Goal: Check status: Check status

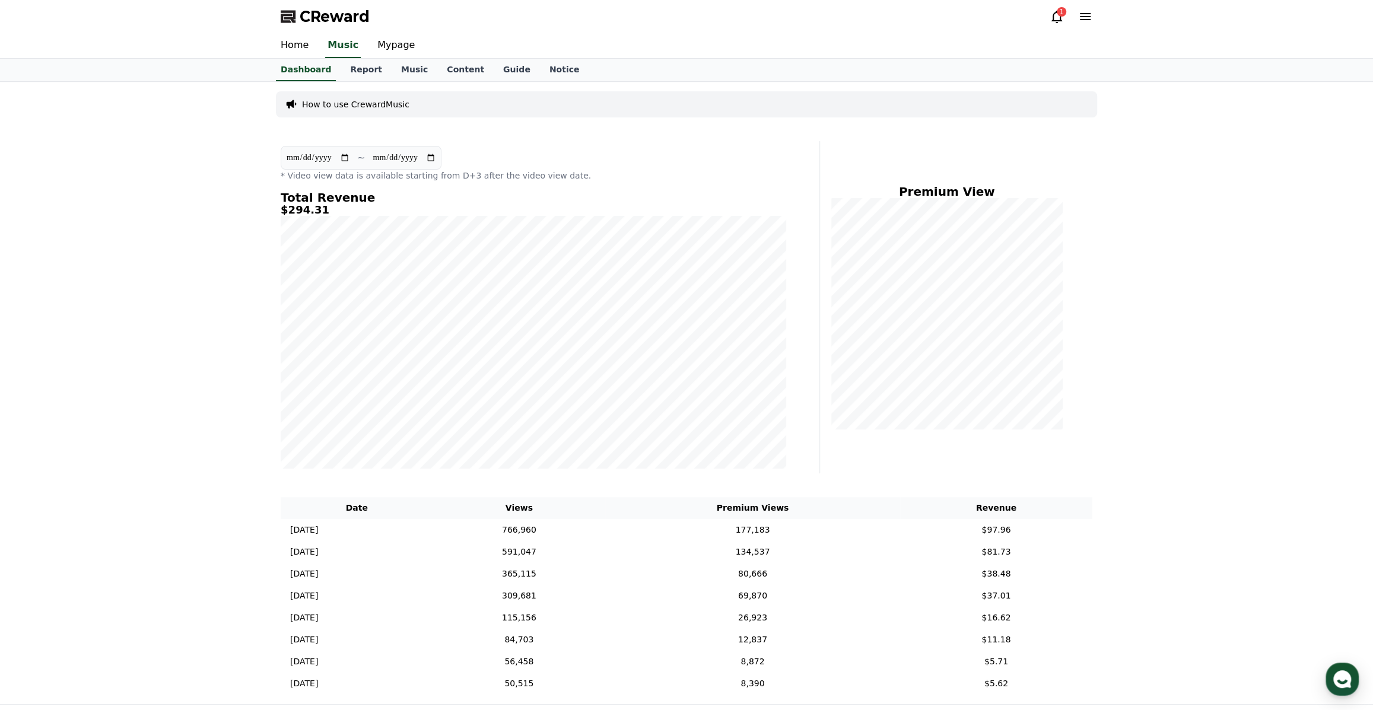
click at [1057, 17] on icon at bounding box center [1057, 16] width 14 height 14
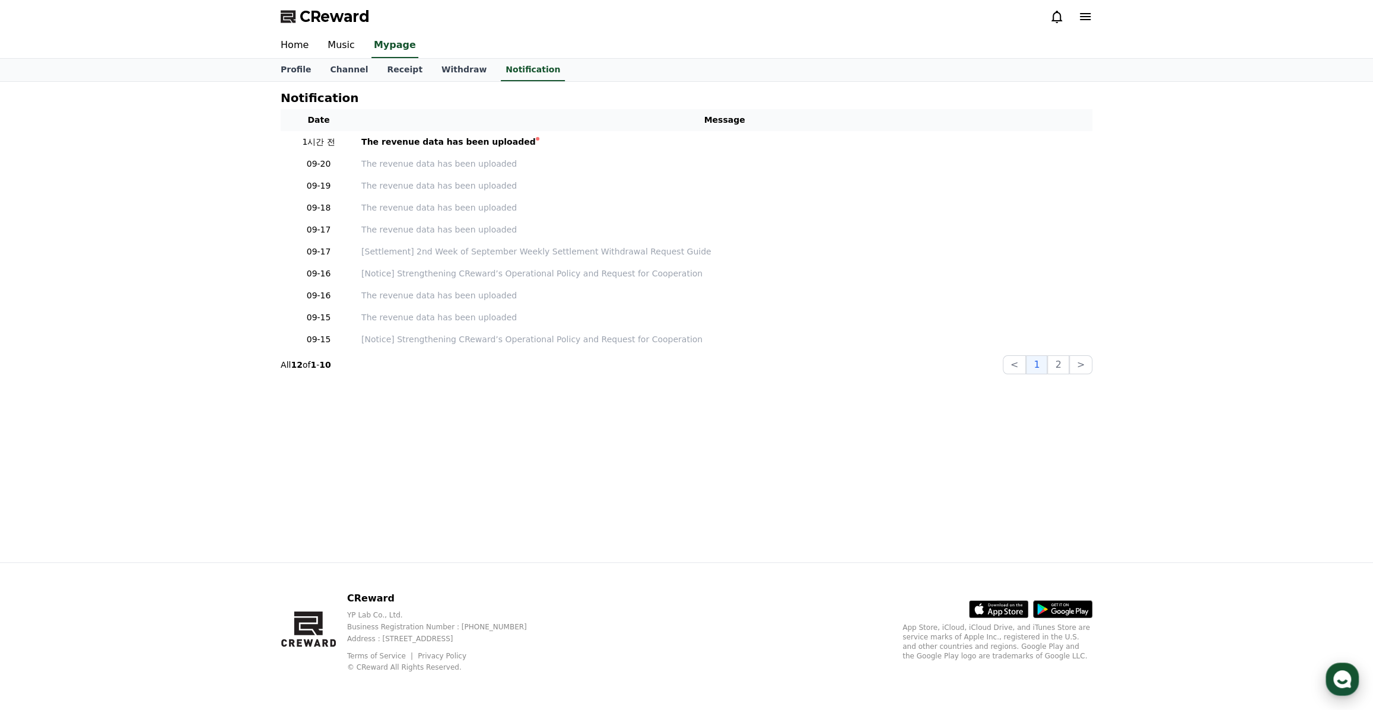
click at [1344, 677] on use "button" at bounding box center [1343, 680] width 18 height 18
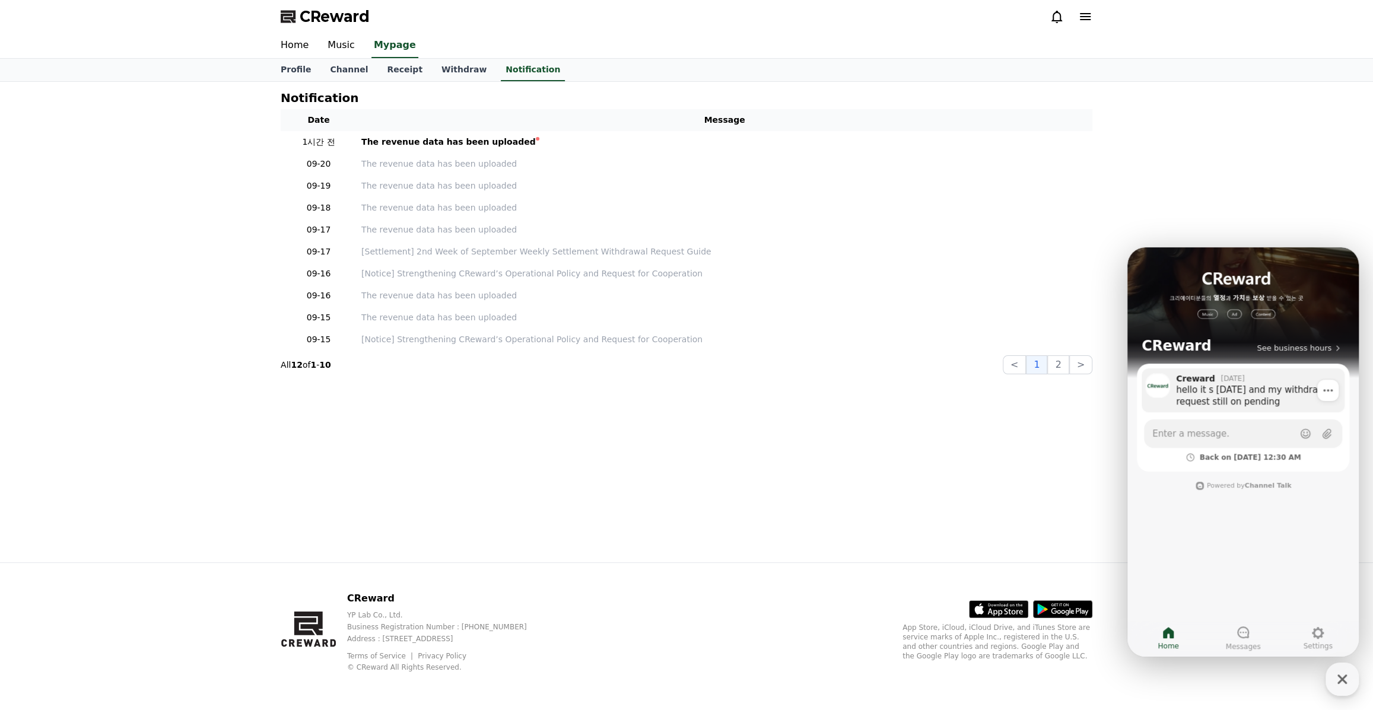
click at [1246, 394] on div "hello it s [DATE] and my withdraw request still on pending" at bounding box center [1256, 396] width 160 height 24
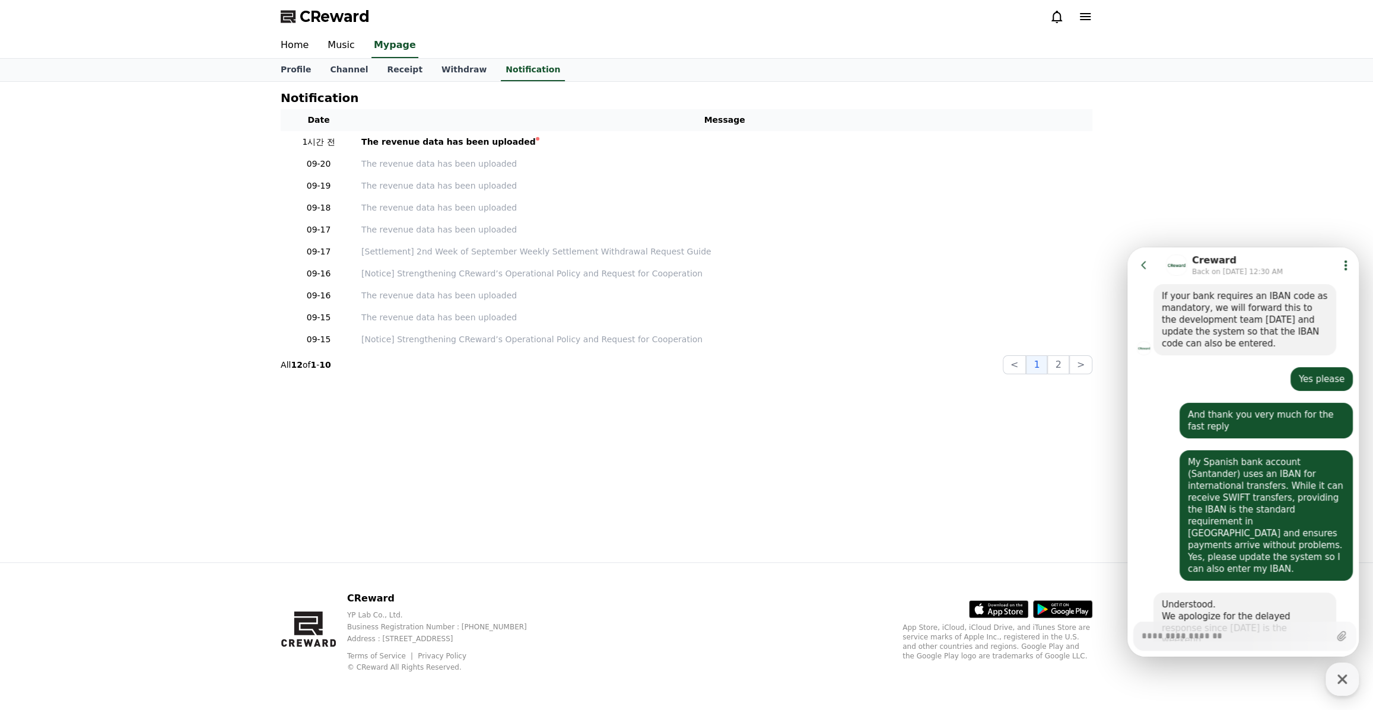
scroll to position [1325, 0]
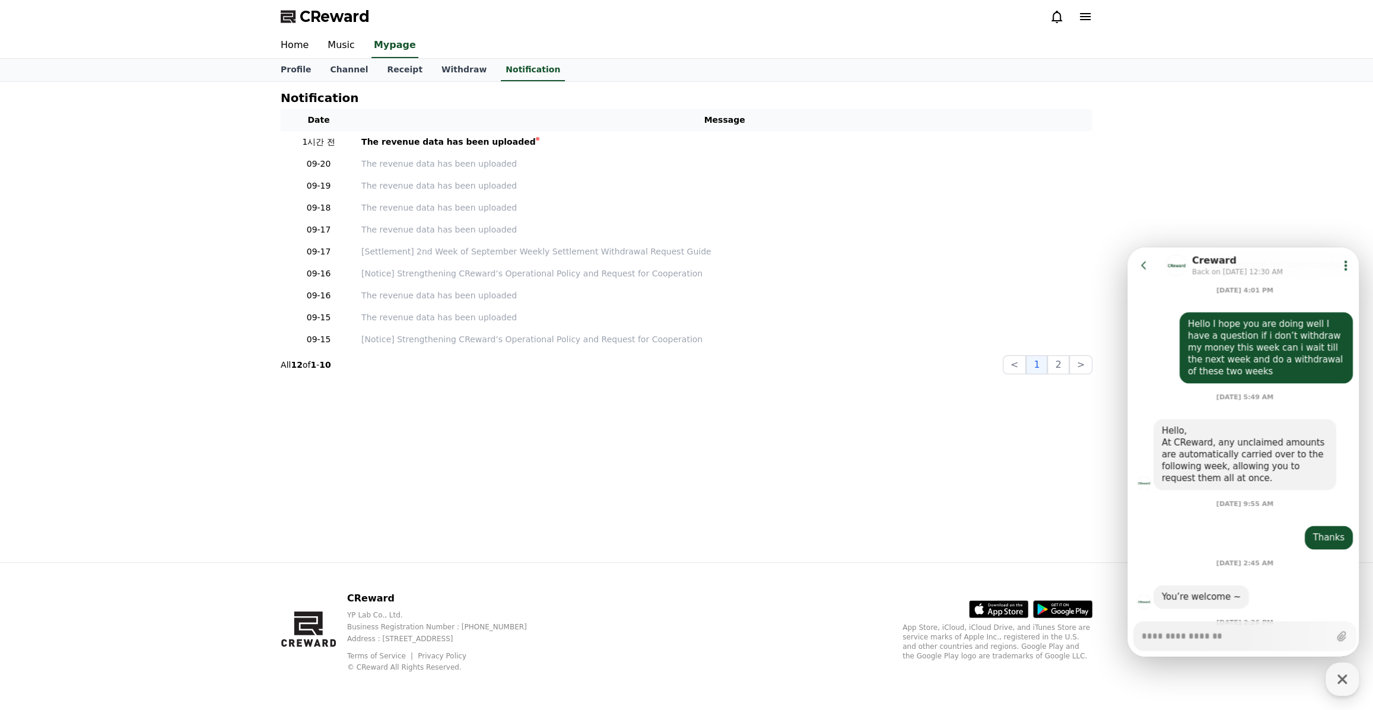
type textarea "*"
click at [1146, 263] on icon at bounding box center [1144, 265] width 12 height 12
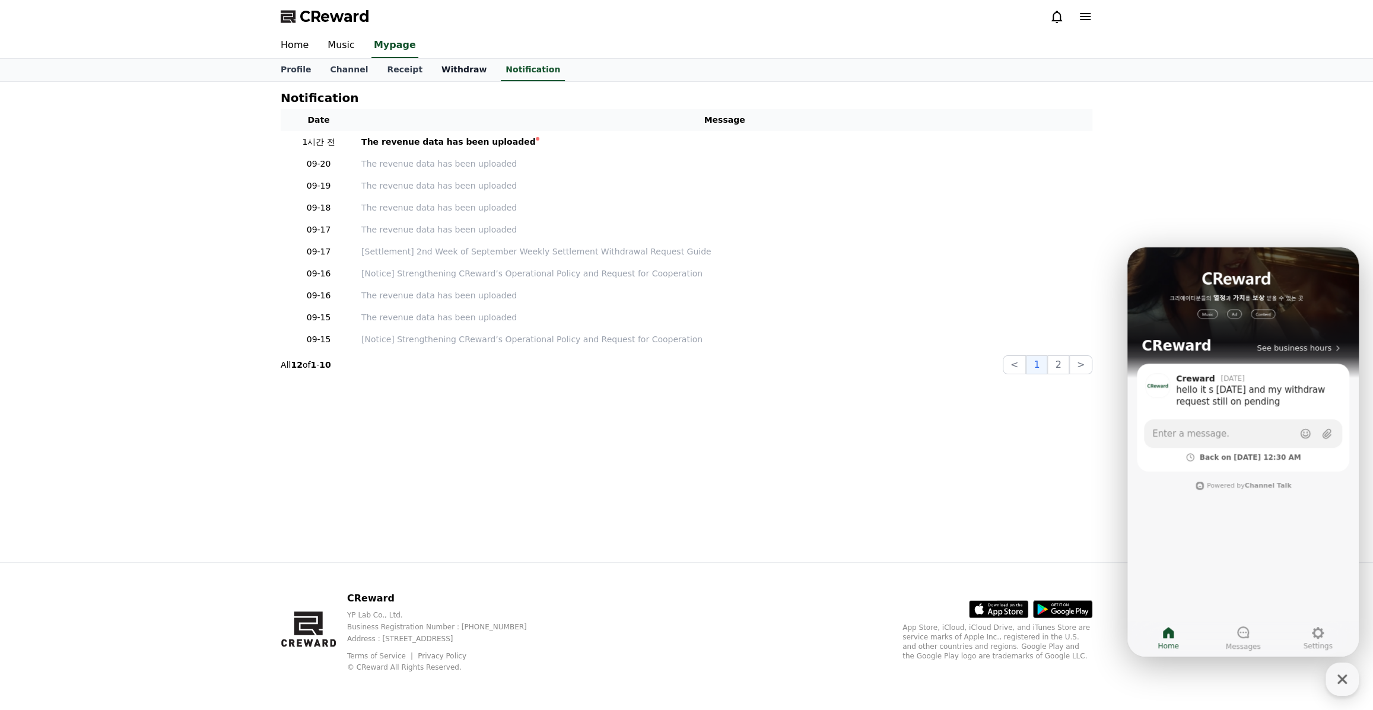
click at [450, 69] on link "Withdraw" at bounding box center [464, 70] width 64 height 23
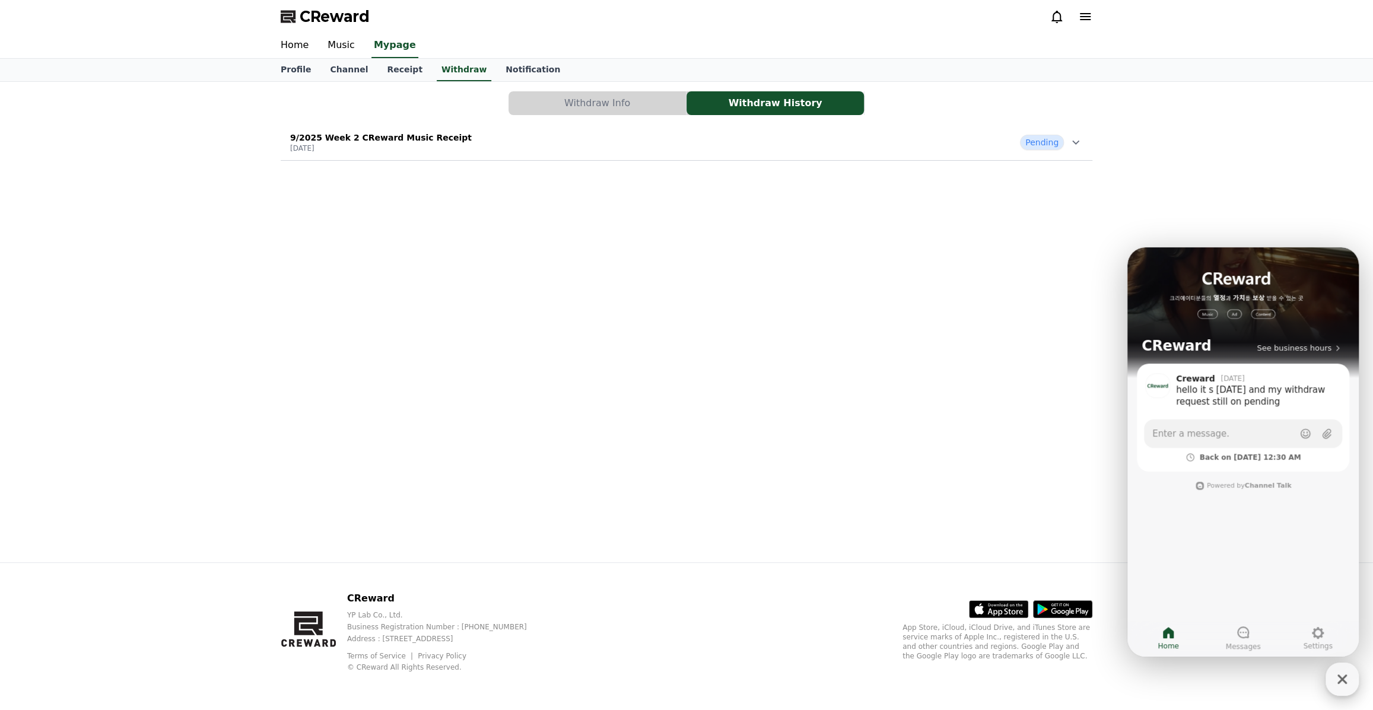
click at [1348, 684] on icon "button" at bounding box center [1342, 679] width 21 height 21
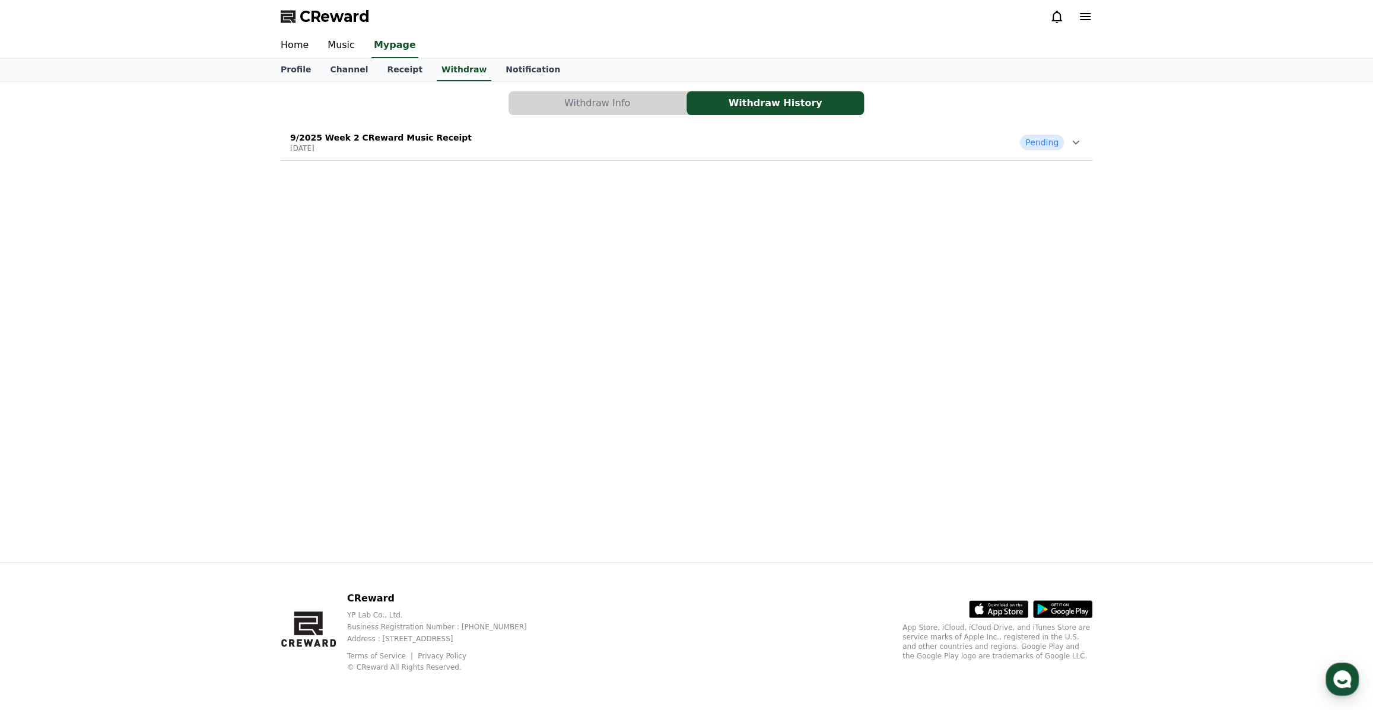
click at [1078, 142] on icon at bounding box center [1076, 142] width 14 height 14
click at [1077, 140] on icon at bounding box center [1076, 142] width 14 height 14
click at [587, 97] on button "Withdraw Info" at bounding box center [597, 103] width 177 height 24
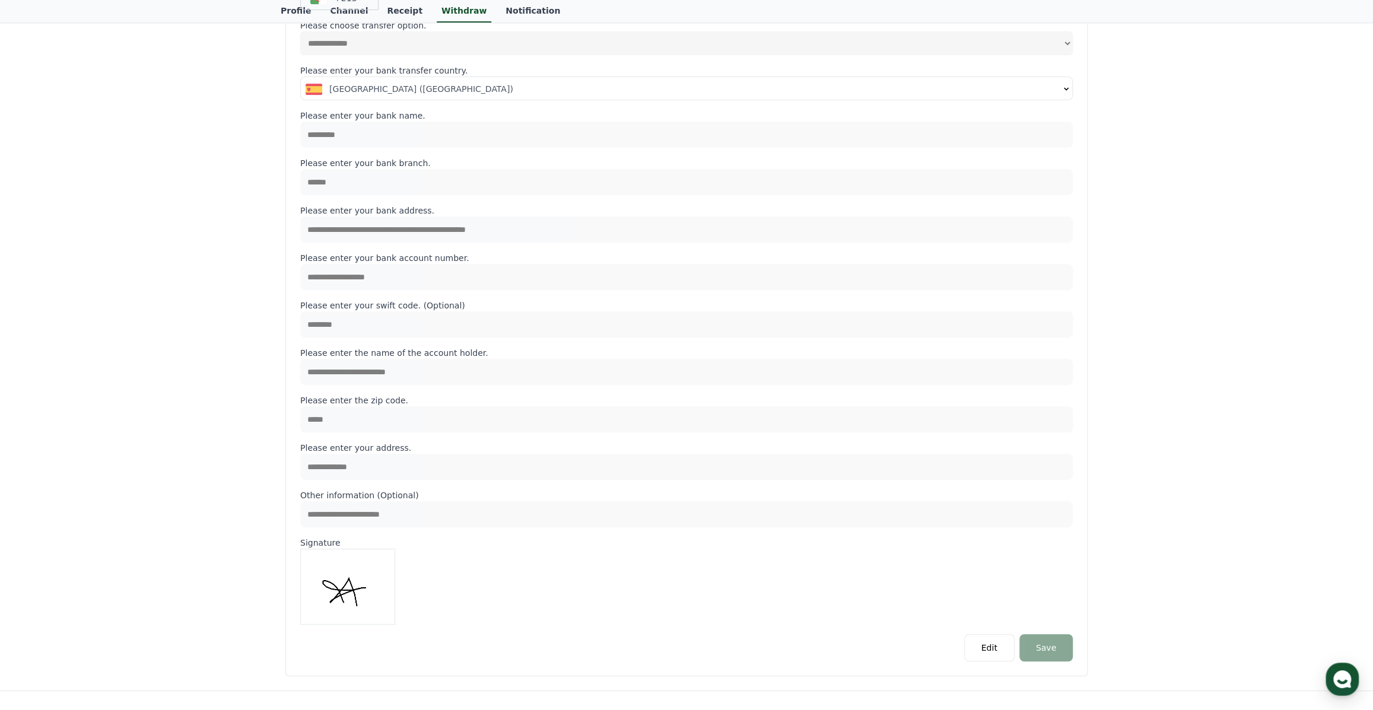
scroll to position [215, 0]
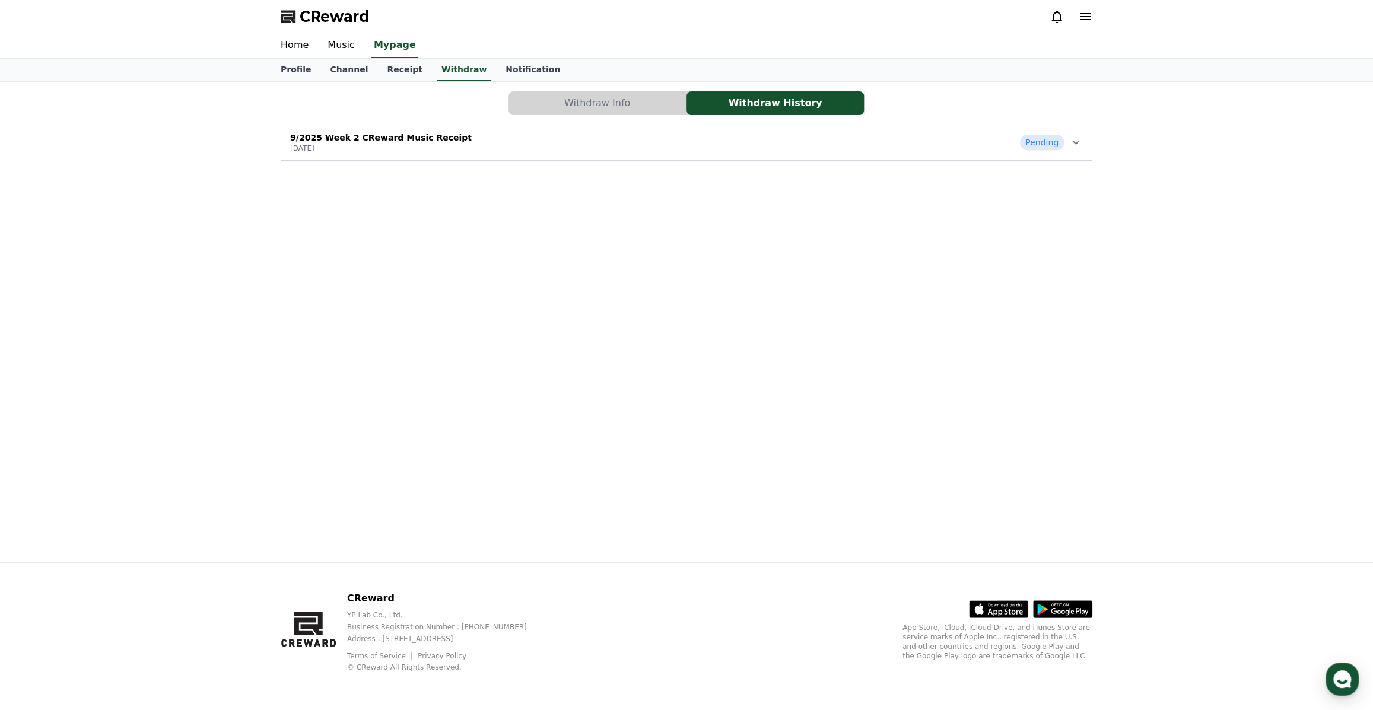
click at [549, 112] on button "Withdraw Info" at bounding box center [597, 103] width 177 height 24
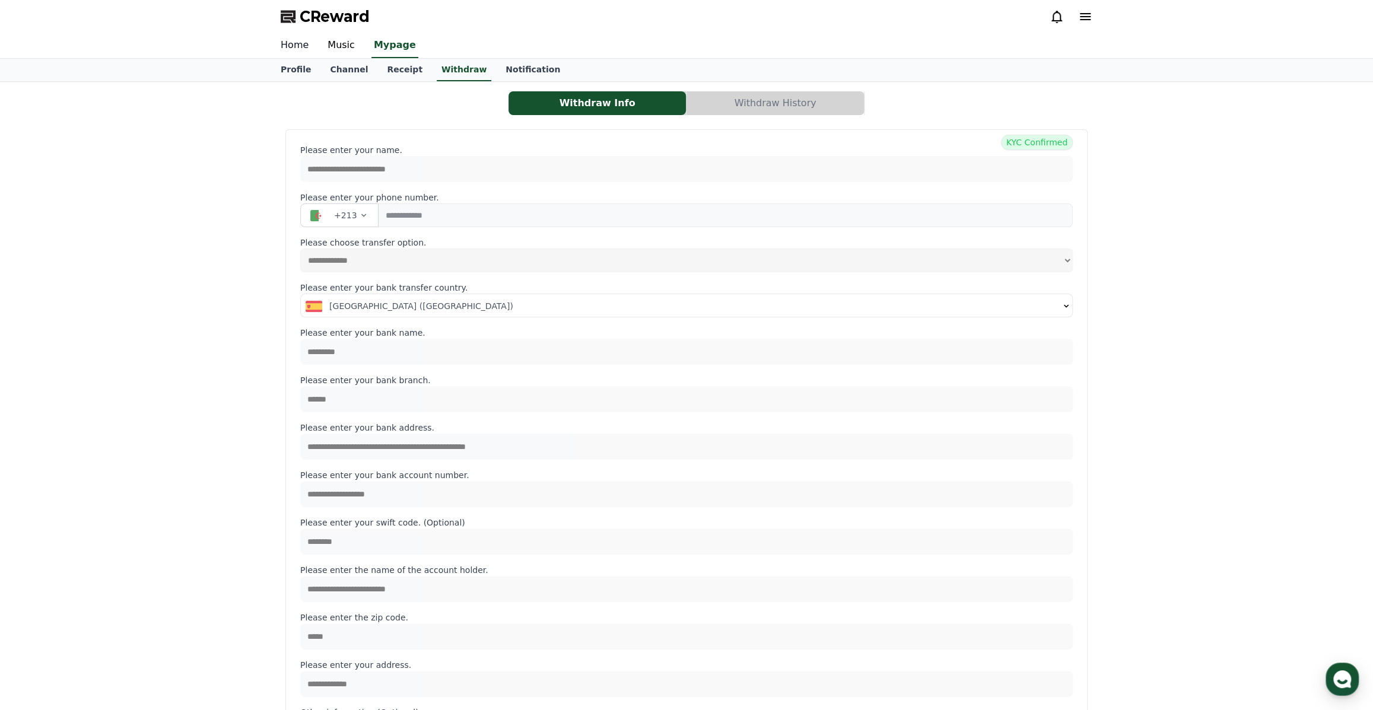
click at [296, 42] on link "Home" at bounding box center [294, 45] width 47 height 25
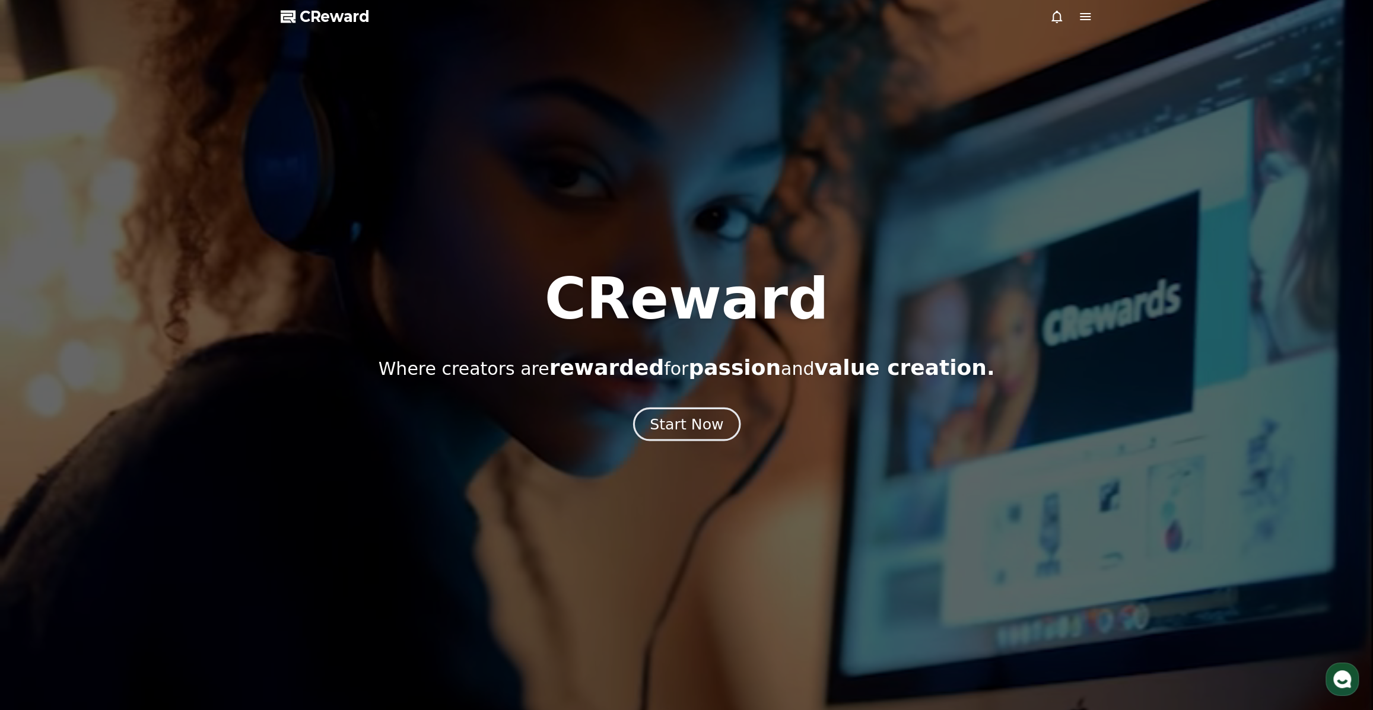
click at [671, 432] on div "Start Now" at bounding box center [687, 424] width 74 height 20
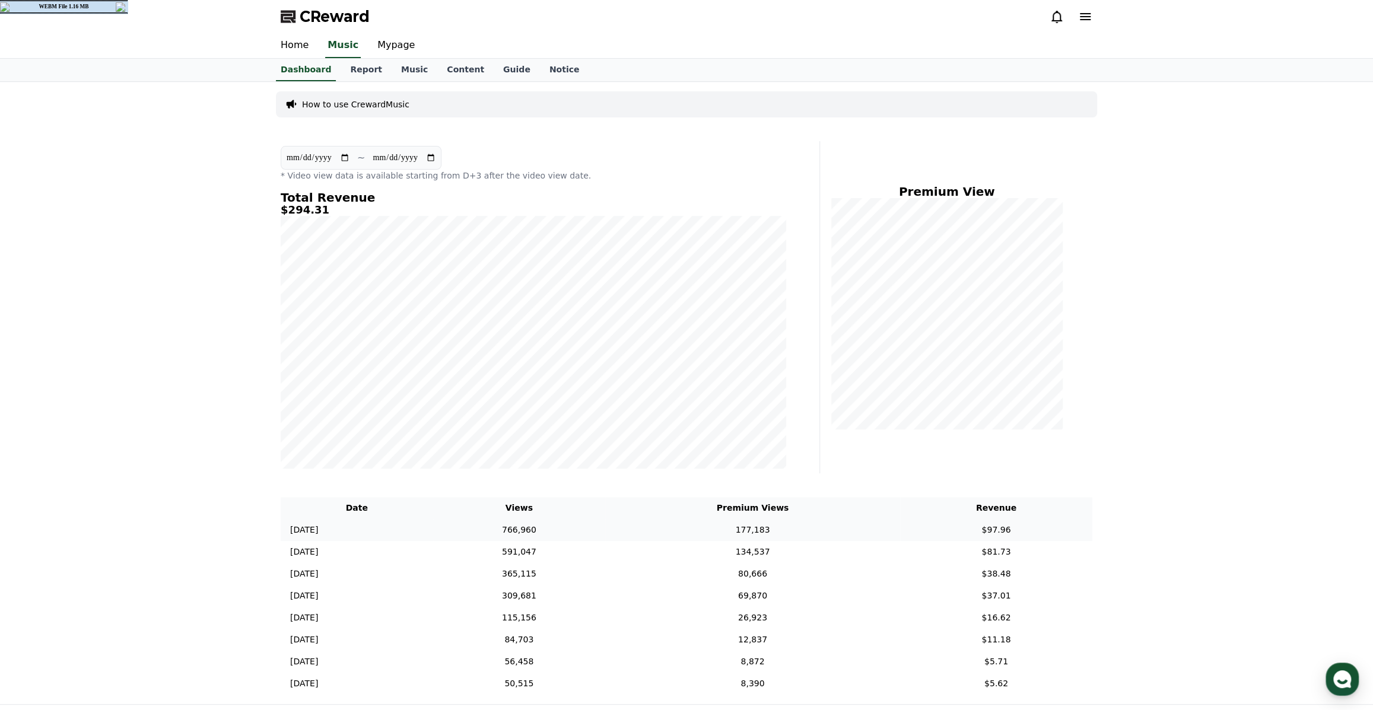
click at [819, 528] on td "177,183" at bounding box center [752, 530] width 295 height 22
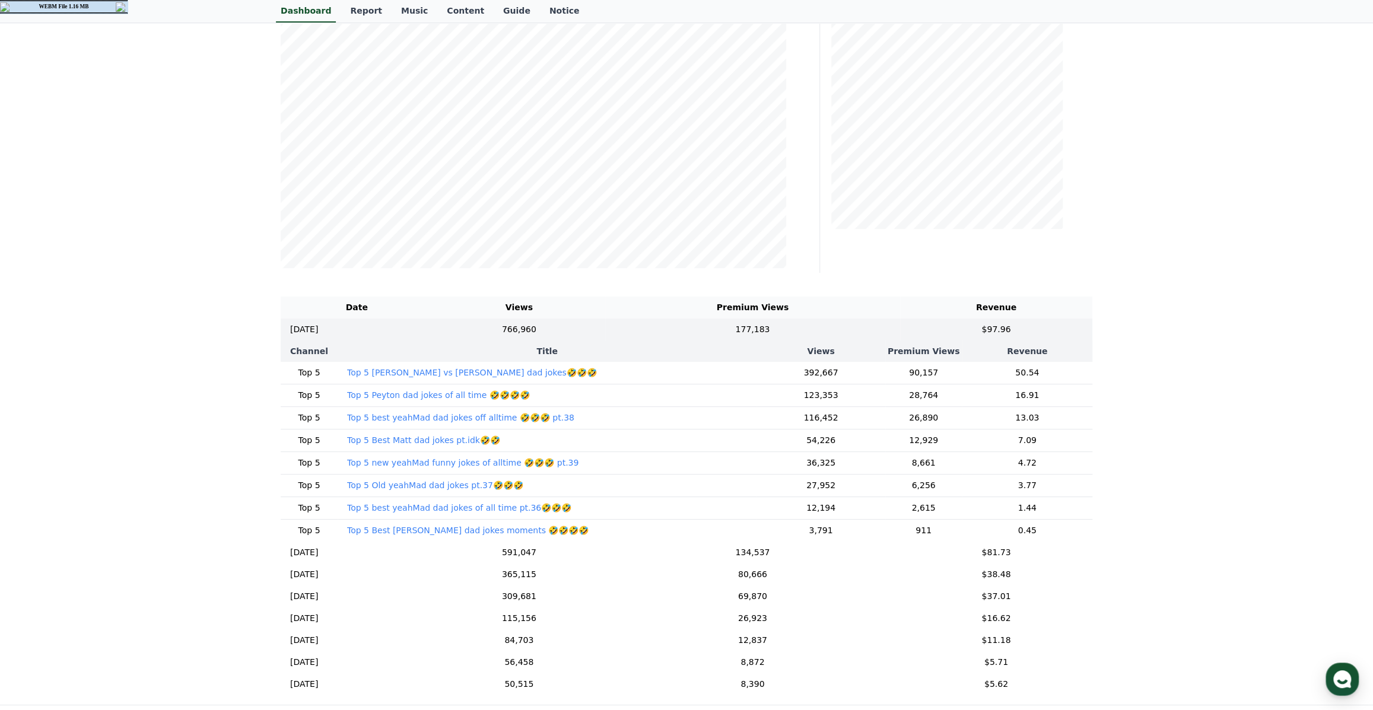
scroll to position [215, 0]
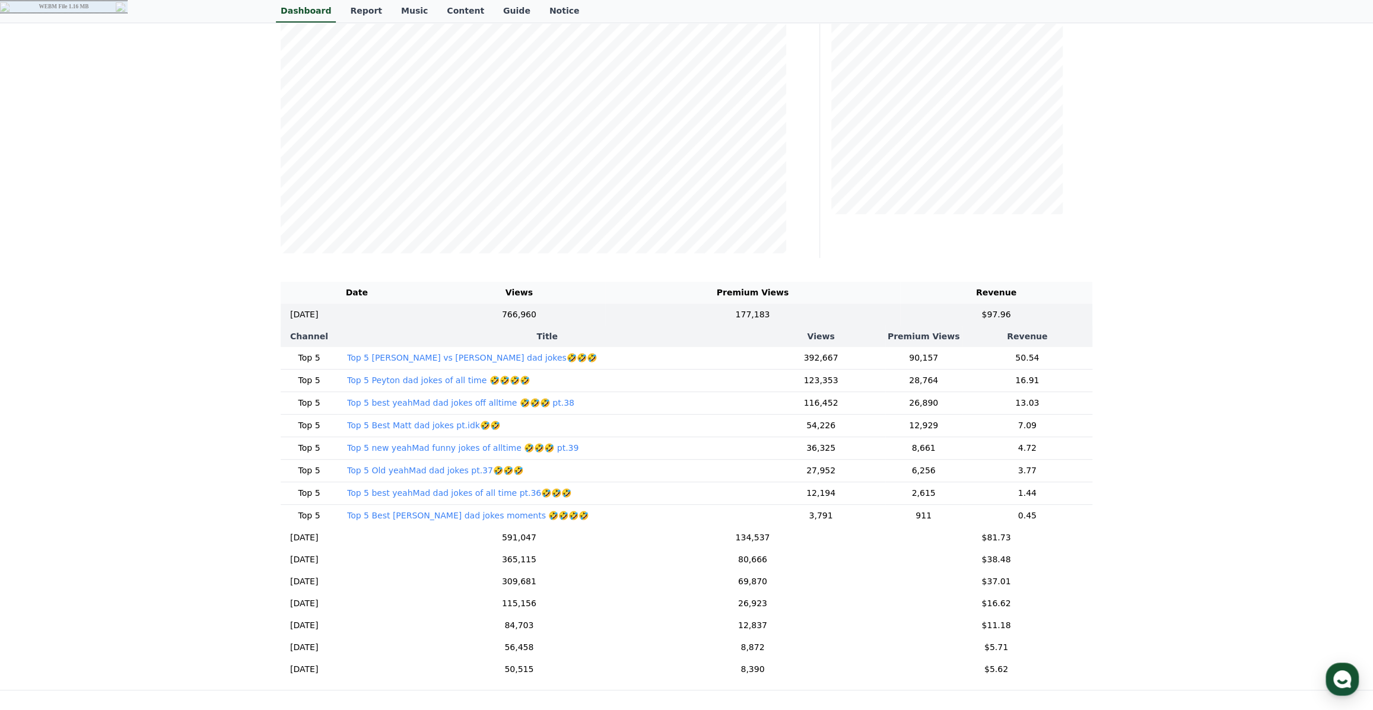
click at [542, 357] on td "Top 5 [PERSON_NAME] vs [PERSON_NAME] dad jokes🤣🤣🤣" at bounding box center [547, 358] width 419 height 23
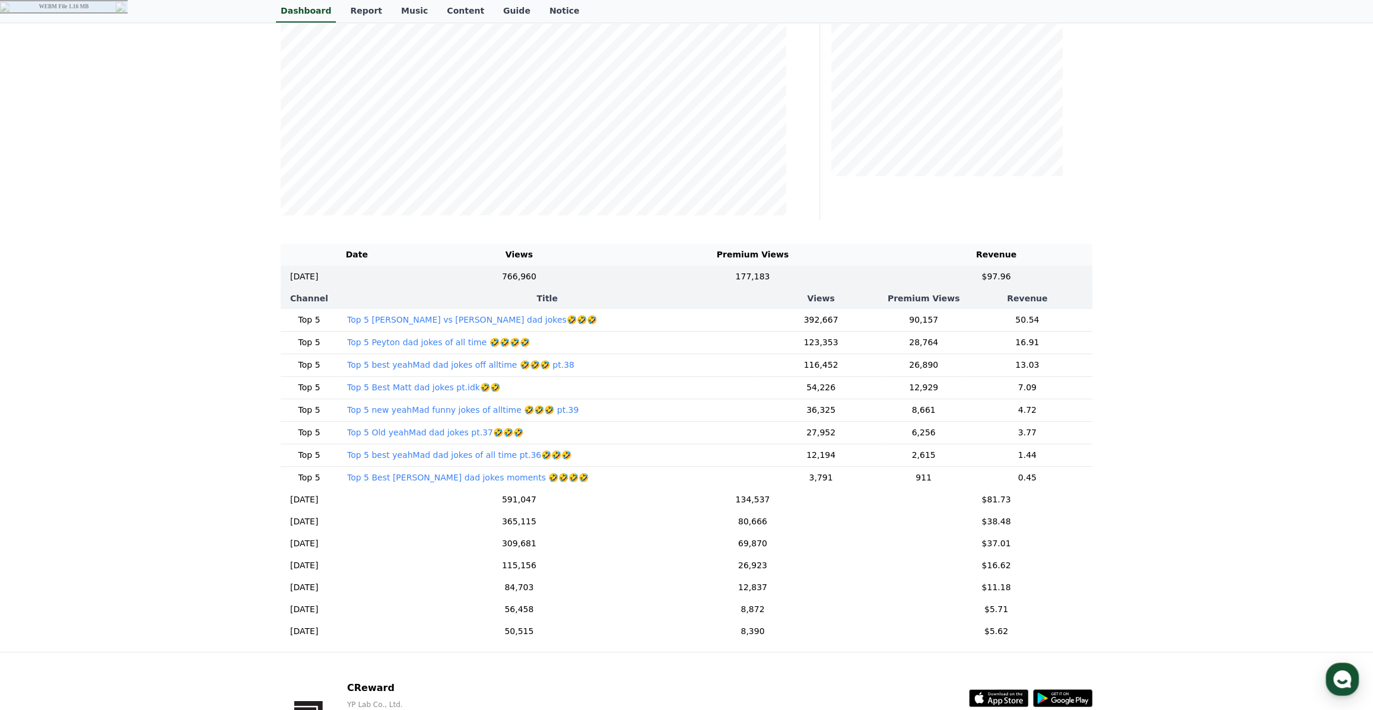
scroll to position [269, 0]
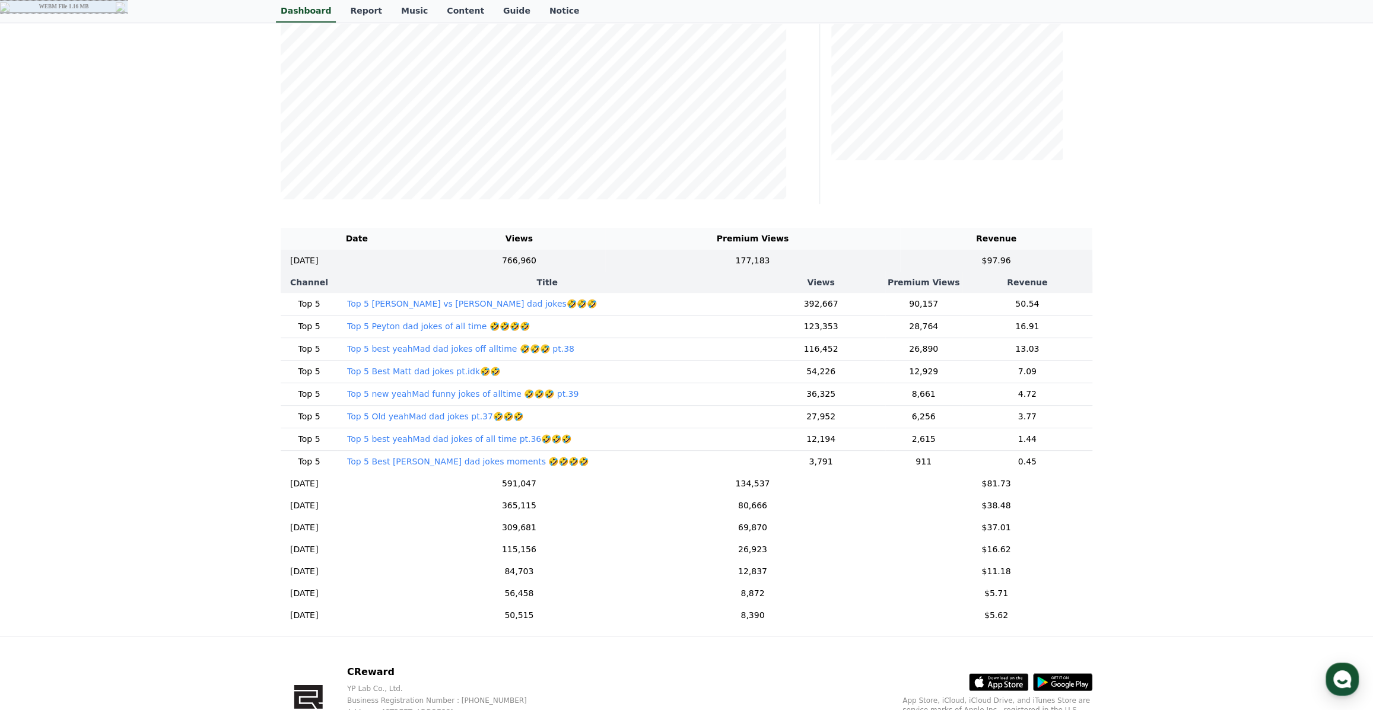
click at [779, 284] on th "Views" at bounding box center [821, 282] width 128 height 21
click at [386, 284] on th "Title" at bounding box center [547, 282] width 419 height 21
click at [1202, 356] on div "**********" at bounding box center [686, 224] width 1373 height 824
click at [1008, 487] on td "$81.73" at bounding box center [996, 484] width 192 height 22
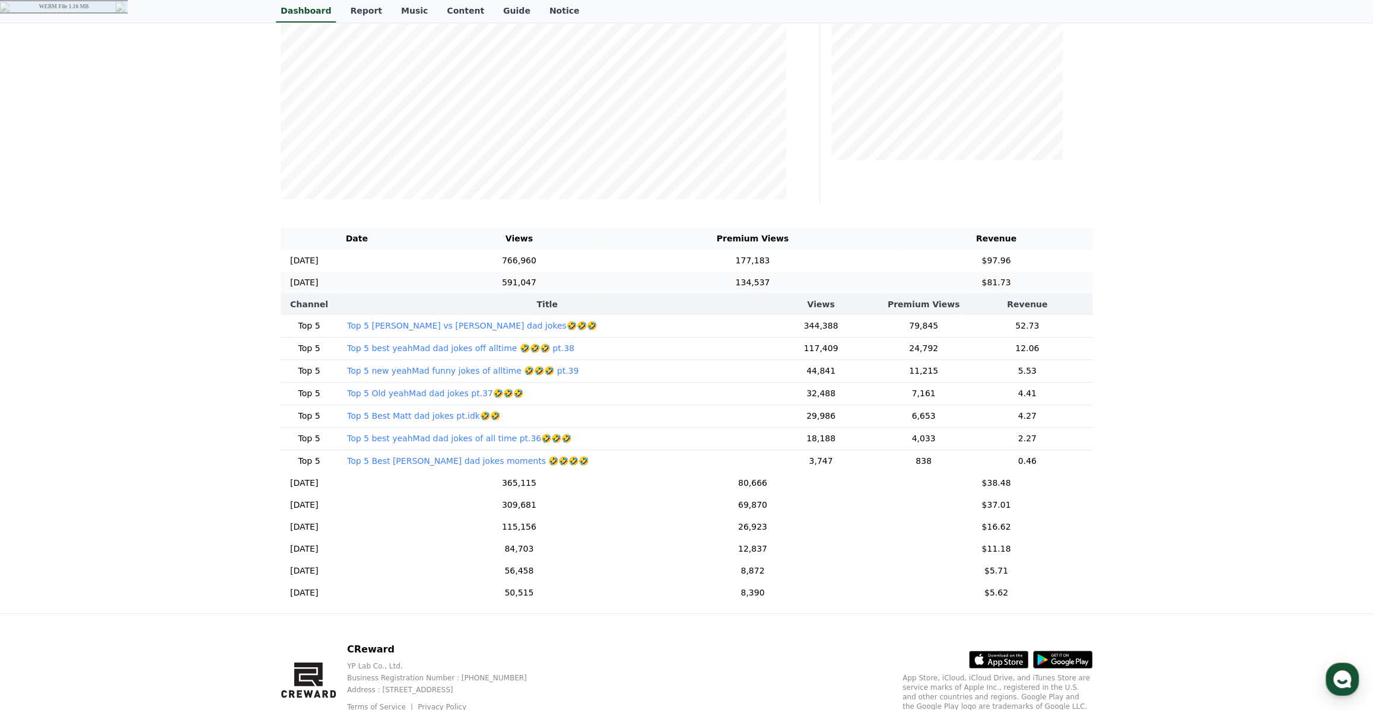
click at [788, 272] on td "134,537" at bounding box center [752, 283] width 295 height 22
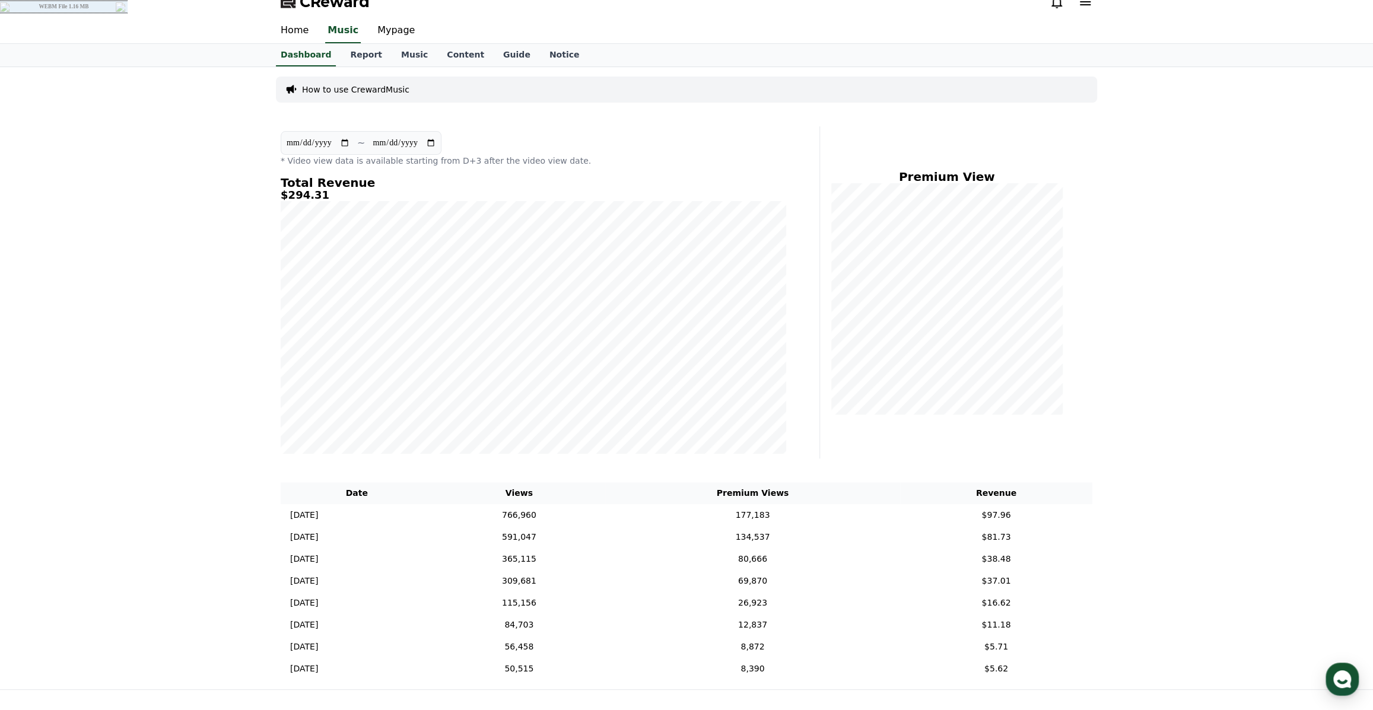
scroll to position [0, 0]
